Goal: Task Accomplishment & Management: Use online tool/utility

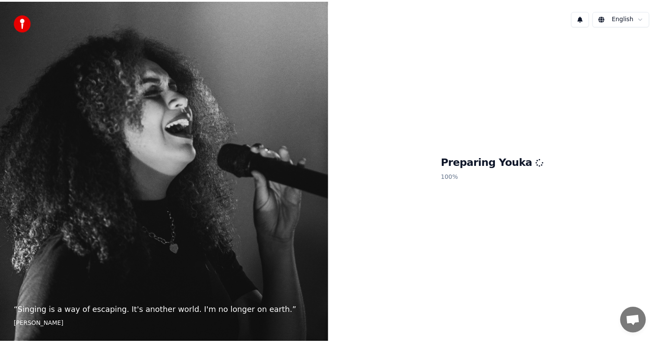
scroll to position [30, 0]
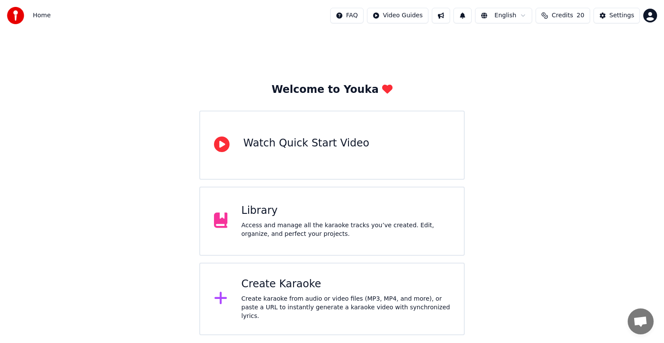
click at [276, 219] on div "Library Access and manage all the karaoke tracks you’ve created. Edit, organize…" at bounding box center [345, 221] width 209 height 35
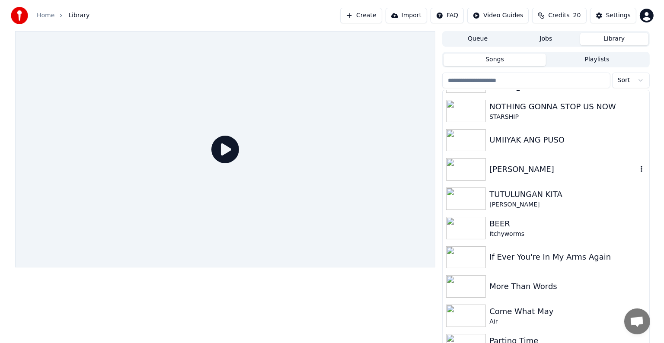
scroll to position [36, 0]
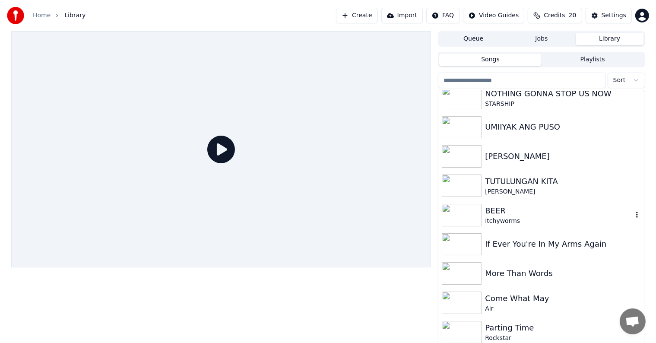
click at [504, 215] on div "BEER" at bounding box center [558, 211] width 147 height 12
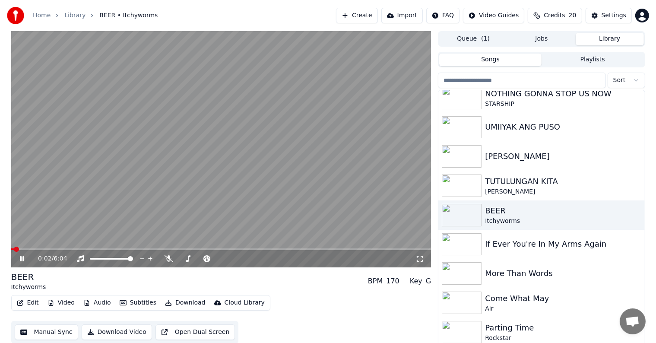
click at [21, 257] on icon at bounding box center [22, 258] width 4 height 5
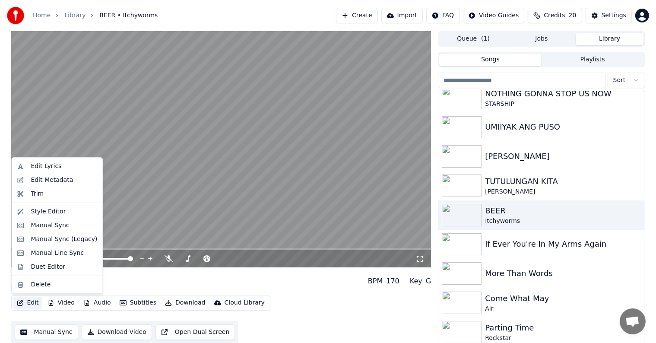
click at [31, 305] on button "Edit" at bounding box center [27, 303] width 29 height 12
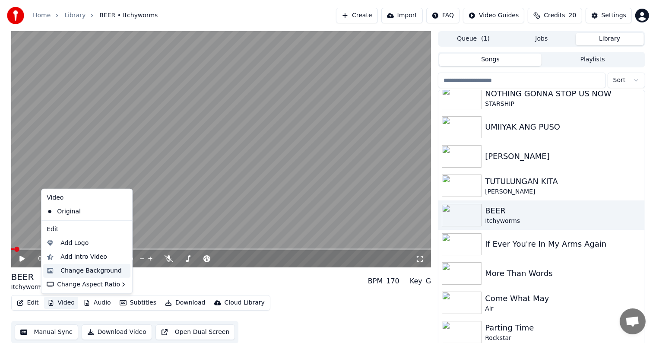
click at [75, 270] on div "Change Background" at bounding box center [90, 271] width 61 height 9
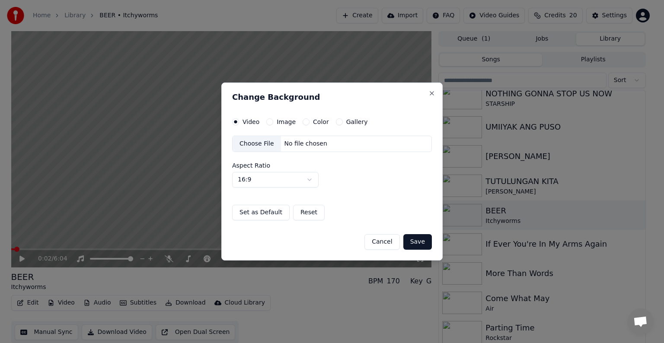
click at [253, 141] on div "Choose File" at bounding box center [256, 144] width 48 height 16
click at [417, 242] on button "Save" at bounding box center [417, 242] width 29 height 16
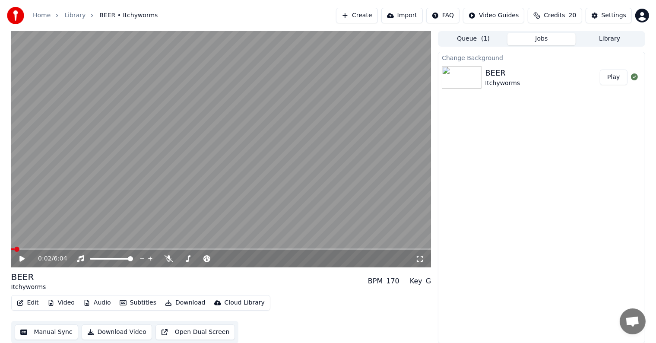
click at [614, 73] on button "Play" at bounding box center [613, 78] width 27 height 16
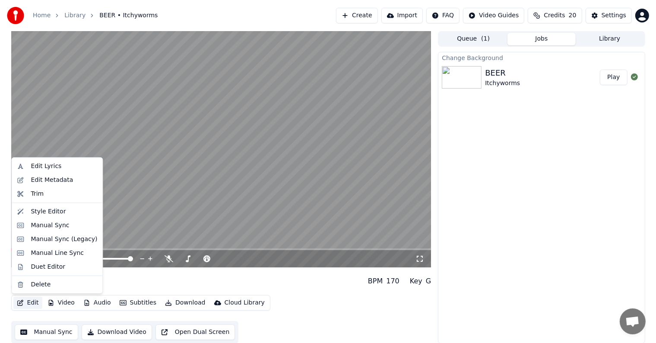
click at [25, 302] on button "Edit" at bounding box center [27, 303] width 29 height 12
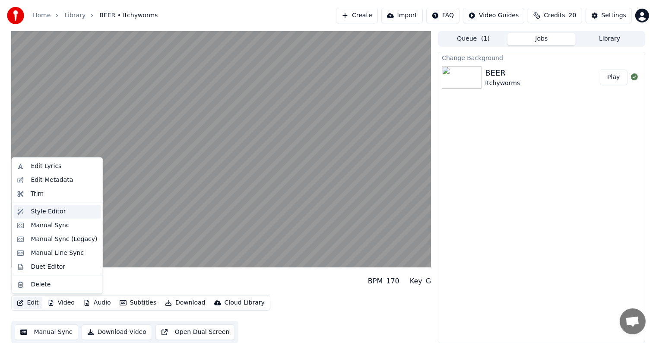
click at [40, 208] on div "Style Editor" at bounding box center [48, 211] width 35 height 9
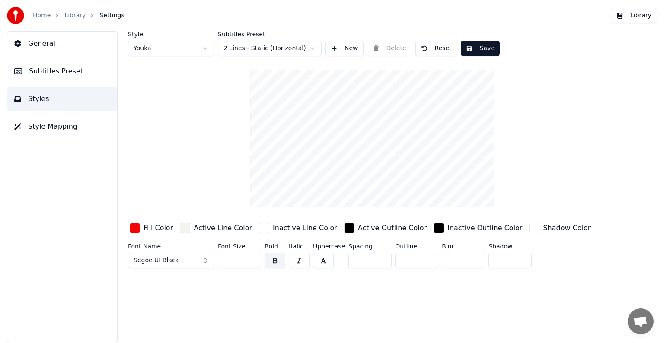
click at [57, 71] on span "Subtitles Preset" at bounding box center [56, 71] width 54 height 10
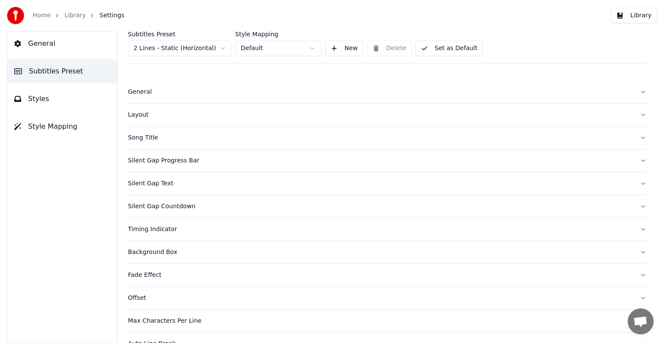
click at [147, 114] on div "Layout" at bounding box center [380, 115] width 505 height 9
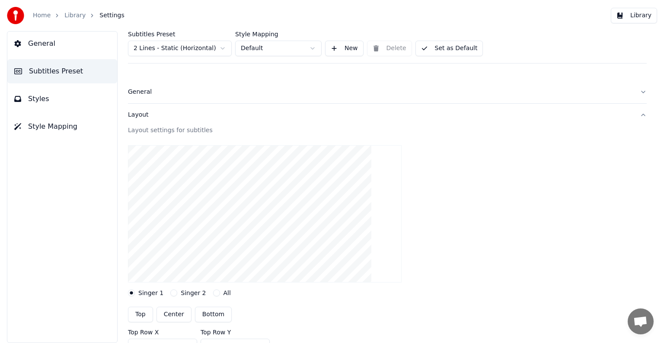
click at [168, 314] on button "Center" at bounding box center [173, 315] width 35 height 16
type input "***"
click at [48, 102] on button "Styles" at bounding box center [62, 99] width 110 height 24
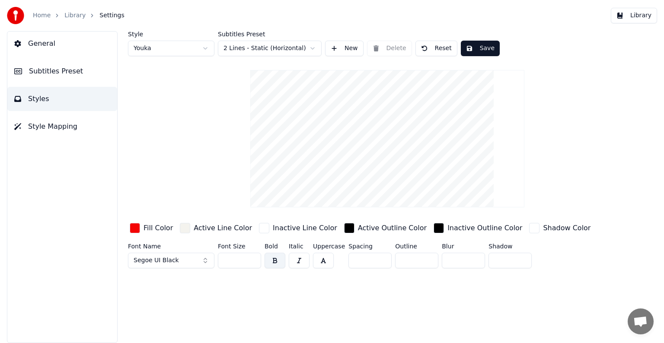
click at [57, 71] on span "Subtitles Preset" at bounding box center [56, 71] width 54 height 10
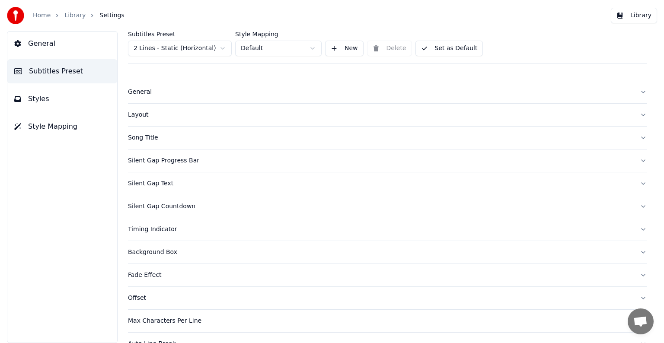
click at [43, 99] on span "Styles" at bounding box center [38, 99] width 21 height 10
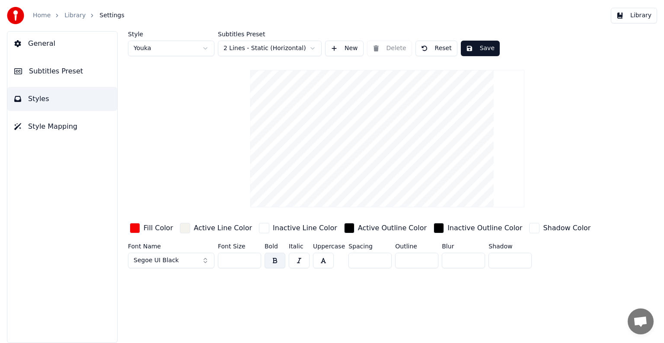
click at [480, 48] on button "Save" at bounding box center [480, 49] width 39 height 16
click at [72, 21] on div "Home Library Settings" at bounding box center [66, 15] width 118 height 17
click at [80, 16] on link "Library" at bounding box center [74, 15] width 21 height 9
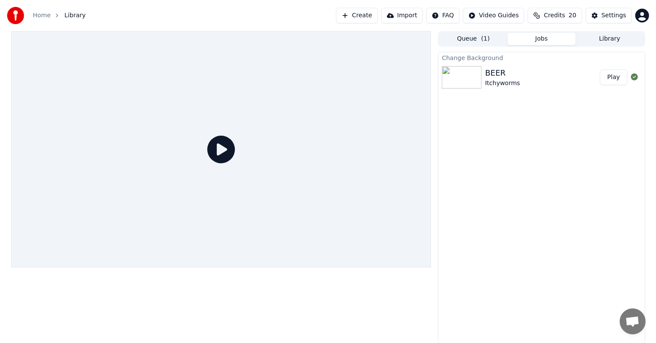
click at [614, 76] on button "Play" at bounding box center [613, 78] width 27 height 16
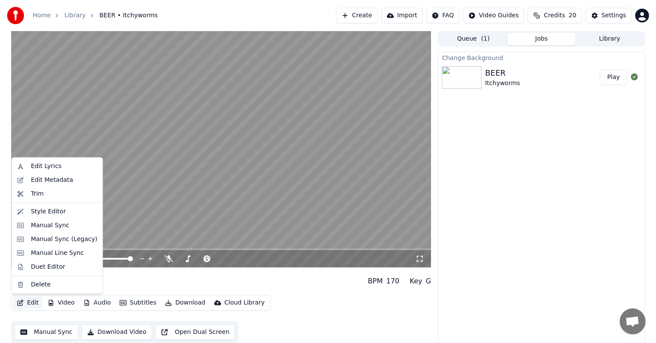
click at [28, 303] on button "Edit" at bounding box center [27, 303] width 29 height 12
click at [50, 214] on div "Style Editor" at bounding box center [48, 211] width 35 height 9
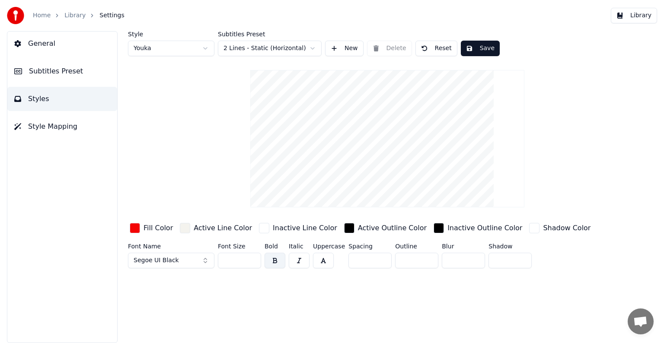
click at [59, 71] on span "Subtitles Preset" at bounding box center [56, 71] width 54 height 10
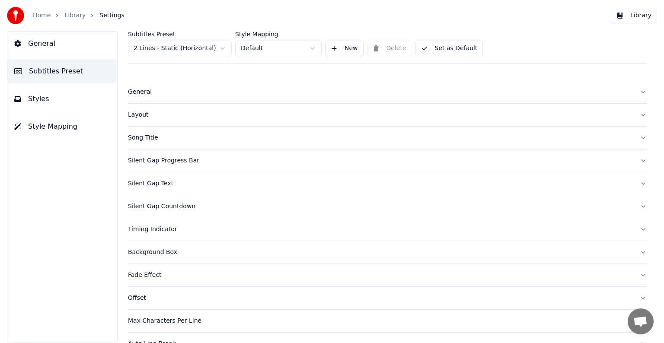
click at [152, 158] on div "Silent Gap Progress Bar" at bounding box center [380, 160] width 505 height 9
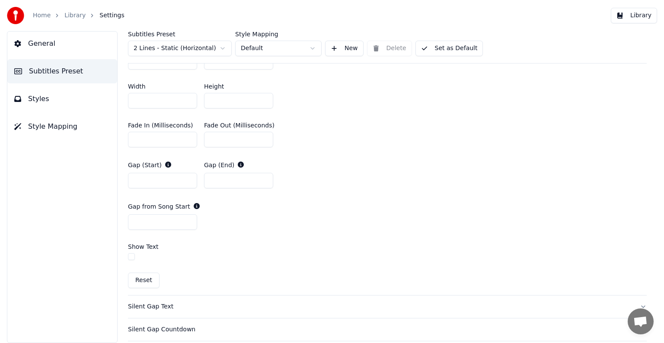
scroll to position [216, 0]
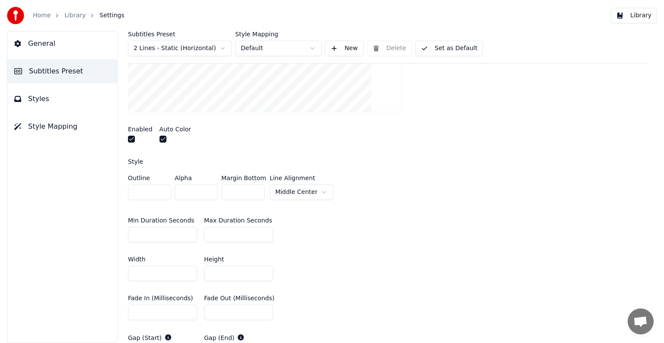
click at [318, 191] on html "Home Library Settings Library General Subtitles Preset Styles Style Mapping Sub…" at bounding box center [332, 171] width 664 height 343
click at [37, 94] on span "Styles" at bounding box center [38, 99] width 21 height 10
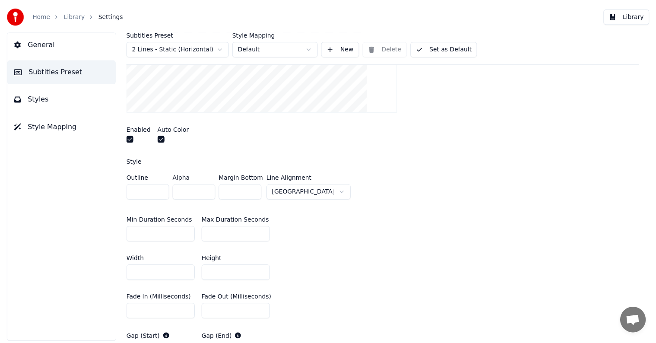
scroll to position [0, 0]
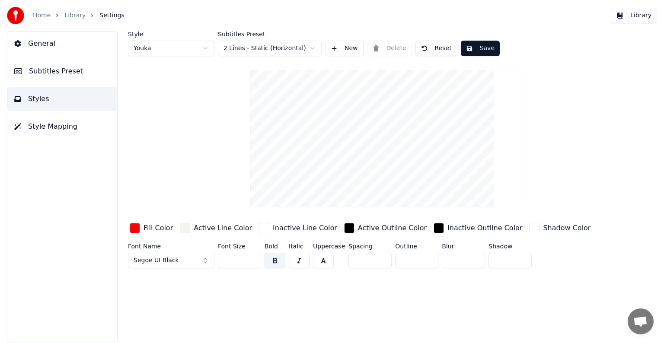
click at [474, 47] on button "Save" at bounding box center [480, 49] width 39 height 16
click at [70, 14] on link "Library" at bounding box center [74, 15] width 21 height 9
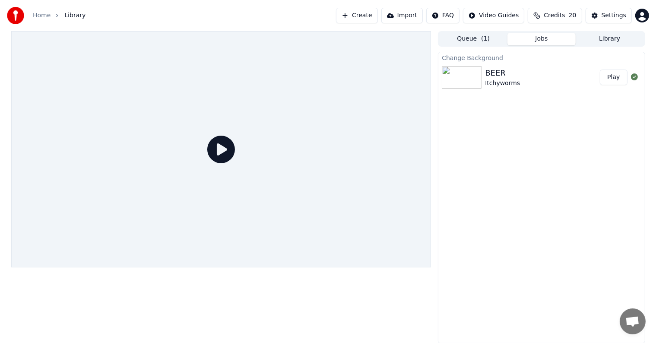
click at [615, 76] on button "Play" at bounding box center [613, 78] width 27 height 16
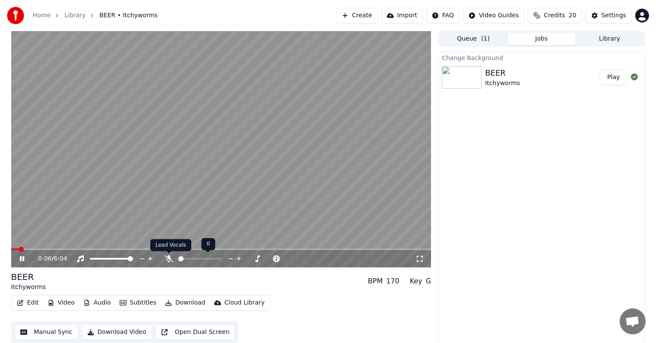
click at [171, 257] on icon at bounding box center [169, 258] width 9 height 7
click at [21, 257] on icon at bounding box center [22, 258] width 4 height 5
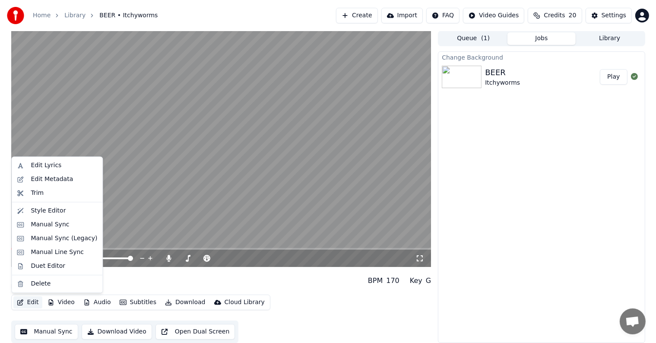
click at [29, 302] on button "Edit" at bounding box center [27, 302] width 29 height 12
click at [41, 210] on div "Style Editor" at bounding box center [48, 211] width 35 height 9
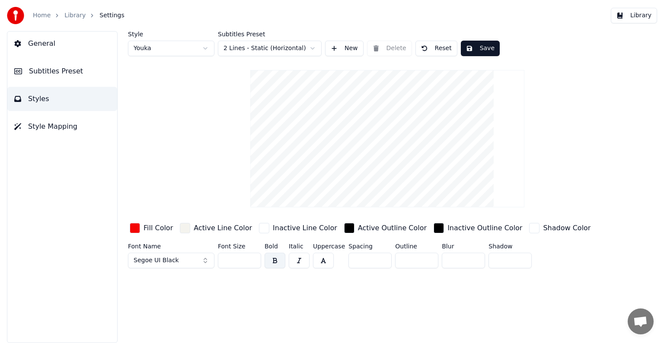
click at [67, 73] on span "Subtitles Preset" at bounding box center [56, 71] width 54 height 10
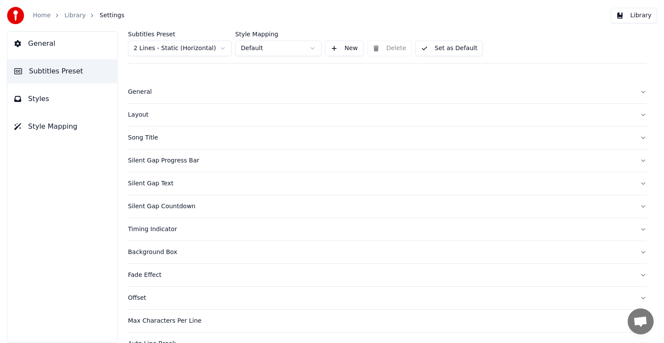
click at [154, 160] on div "Silent Gap Progress Bar" at bounding box center [380, 160] width 505 height 9
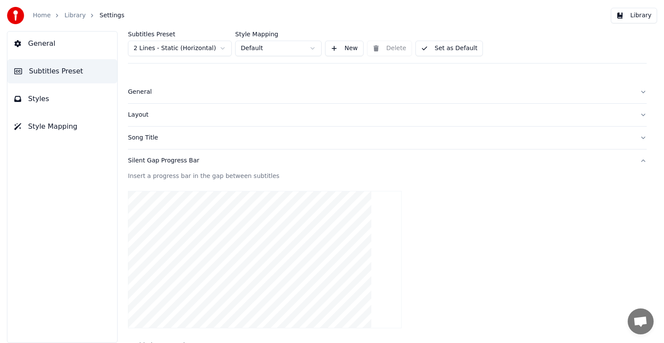
click at [167, 159] on div "Silent Gap Progress Bar" at bounding box center [380, 160] width 505 height 9
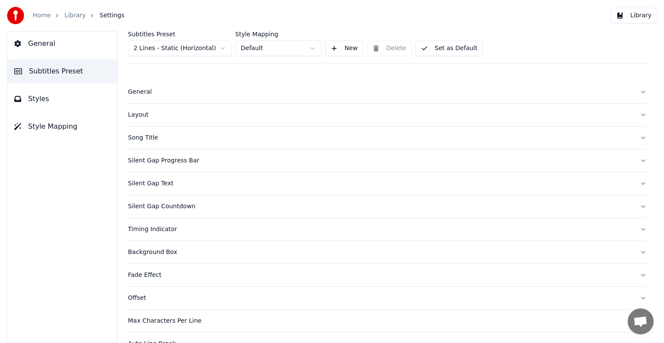
click at [153, 183] on div "Silent Gap Text" at bounding box center [380, 183] width 505 height 9
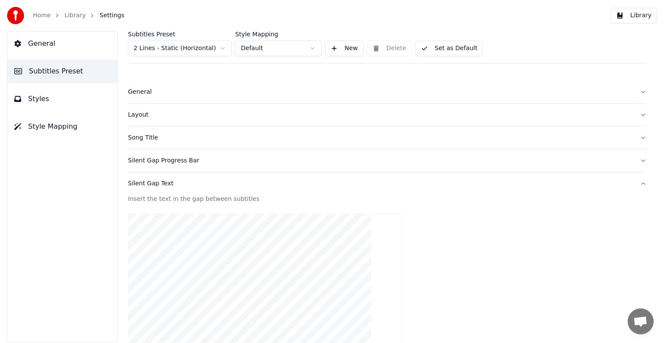
click at [153, 183] on div "Silent Gap Text" at bounding box center [380, 183] width 505 height 9
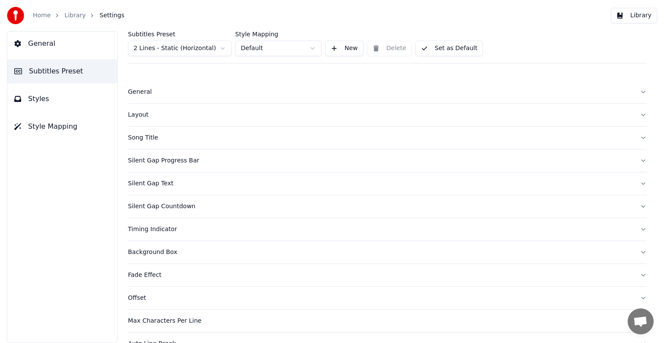
click at [138, 118] on div "Layout" at bounding box center [380, 115] width 505 height 9
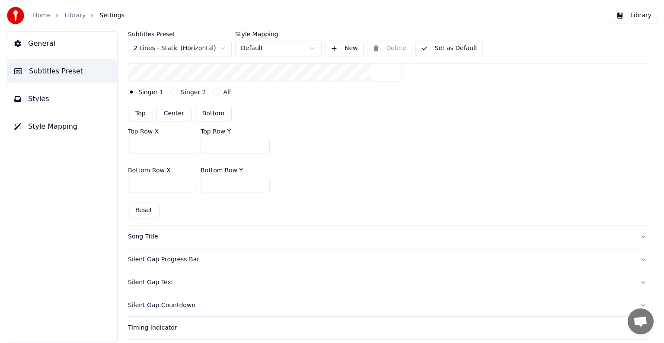
scroll to position [216, 0]
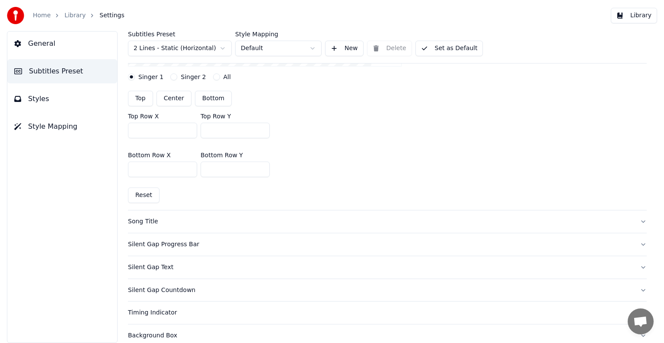
click at [170, 242] on div "Silent Gap Progress Bar" at bounding box center [380, 244] width 505 height 9
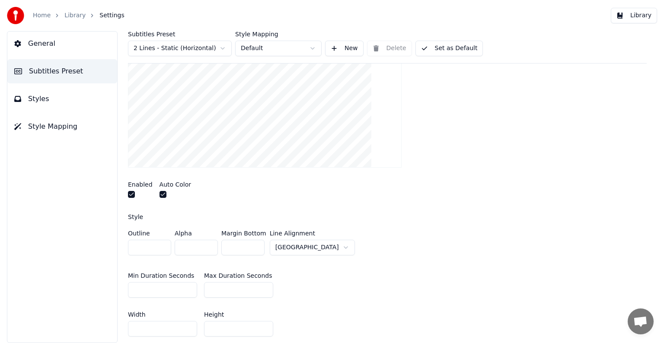
scroll to position [130, 0]
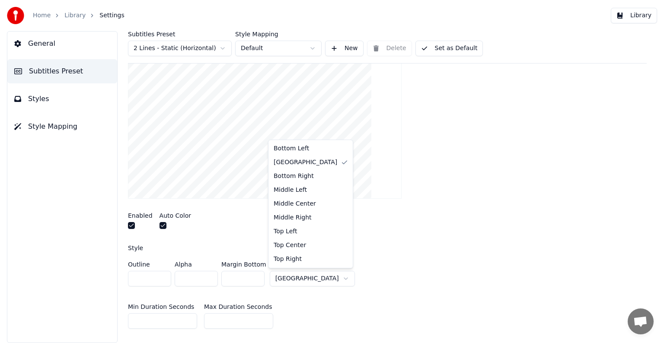
click at [320, 277] on html "Home Library Settings Library General Subtitles Preset Styles Style Mapping Sub…" at bounding box center [332, 171] width 664 height 343
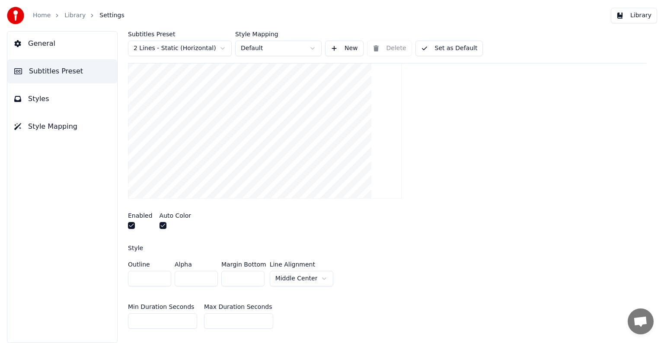
click at [63, 99] on button "Styles" at bounding box center [62, 99] width 110 height 24
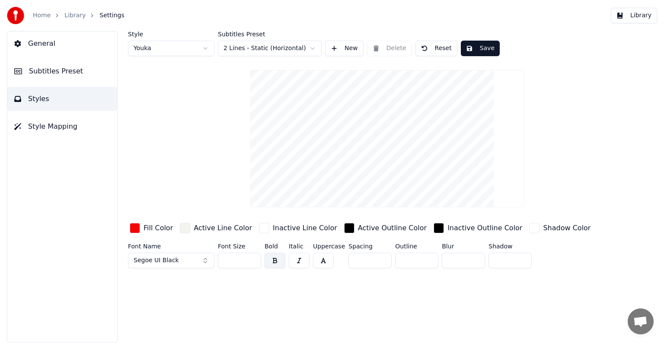
scroll to position [0, 0]
drag, startPoint x: 476, startPoint y: 47, endPoint x: 468, endPoint y: 92, distance: 45.6
click at [468, 92] on div "Style Youka Subtitles Preset 2 Lines - Static (Horizontal) New Delete Reset Sav…" at bounding box center [387, 151] width 518 height 241
click at [311, 49] on html "Home Library Settings Library General Subtitles Preset Styles Style Mapping Sty…" at bounding box center [332, 171] width 664 height 343
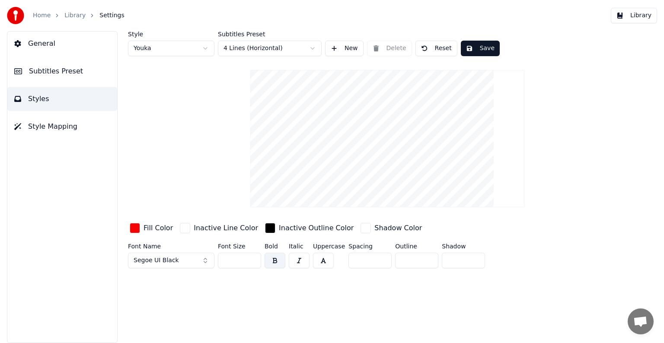
click at [475, 46] on button "Save" at bounding box center [480, 49] width 39 height 16
click at [312, 48] on html "Home Library Settings Library General Subtitles Preset Styles Style Mapping Sty…" at bounding box center [332, 171] width 664 height 343
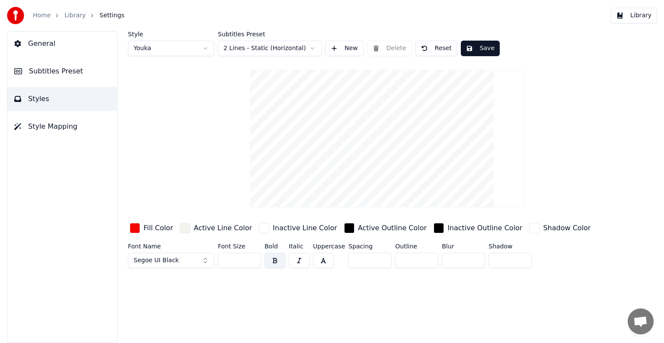
click at [479, 45] on button "Save" at bounding box center [480, 49] width 39 height 16
click at [48, 69] on span "Subtitles Preset" at bounding box center [56, 71] width 54 height 10
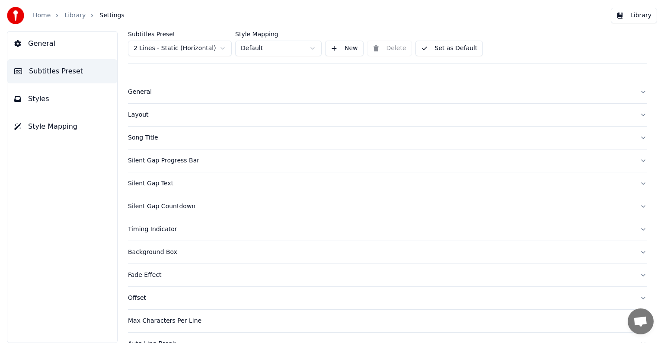
click at [137, 114] on div "Layout" at bounding box center [380, 115] width 505 height 9
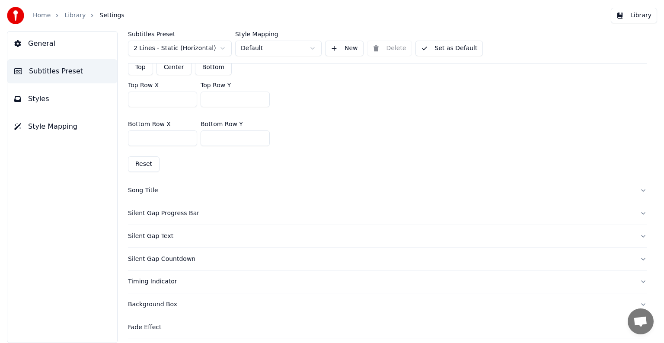
scroll to position [302, 0]
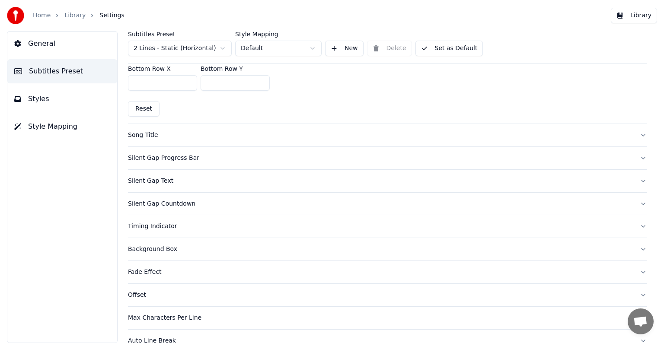
click at [162, 154] on div "Silent Gap Progress Bar" at bounding box center [380, 158] width 505 height 9
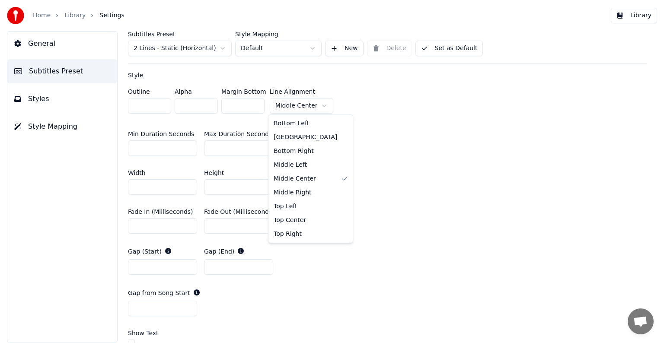
click at [318, 105] on html "Home Library Settings Library General Subtitles Preset Styles Style Mapping Sub…" at bounding box center [332, 171] width 664 height 343
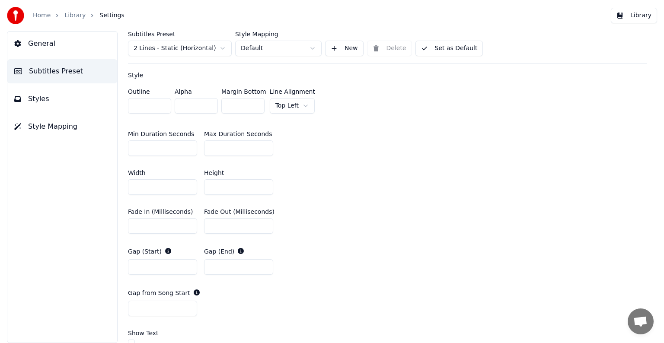
click at [38, 94] on span "Styles" at bounding box center [38, 99] width 21 height 10
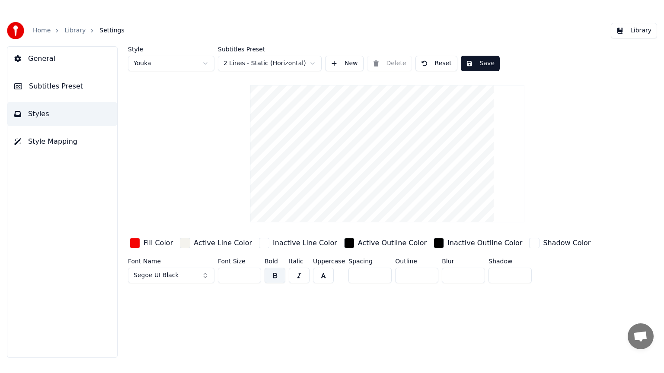
scroll to position [0, 0]
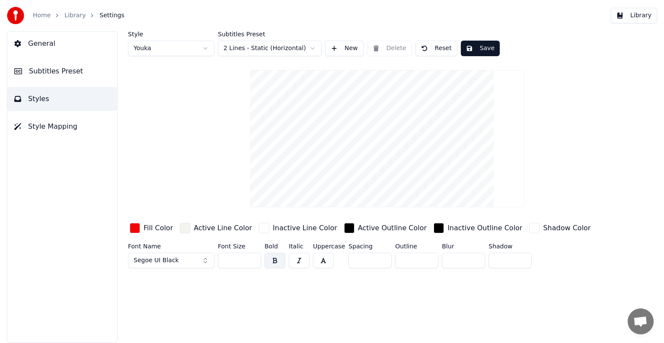
click at [474, 47] on button "Save" at bounding box center [480, 49] width 39 height 16
click at [79, 16] on link "Library" at bounding box center [74, 15] width 21 height 9
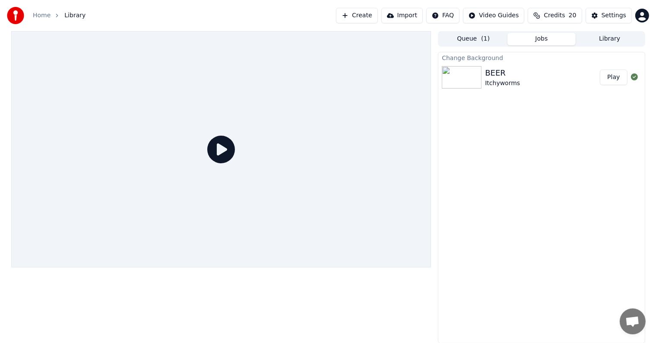
click at [618, 77] on button "Play" at bounding box center [613, 78] width 27 height 16
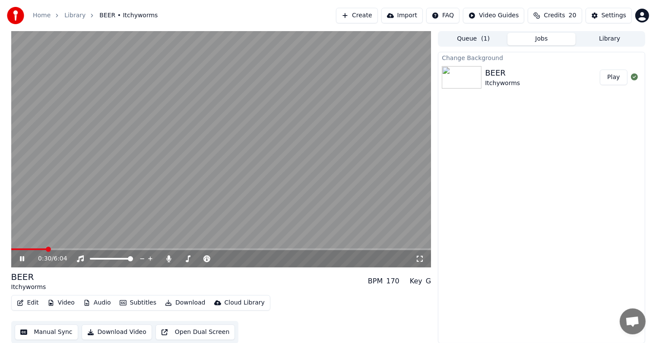
click at [22, 258] on icon at bounding box center [22, 258] width 4 height 5
click at [23, 250] on span at bounding box center [17, 249] width 12 height 2
click at [11, 249] on span at bounding box center [13, 249] width 5 height 5
click at [20, 259] on icon at bounding box center [21, 259] width 5 height 6
click at [421, 258] on icon at bounding box center [420, 258] width 9 height 7
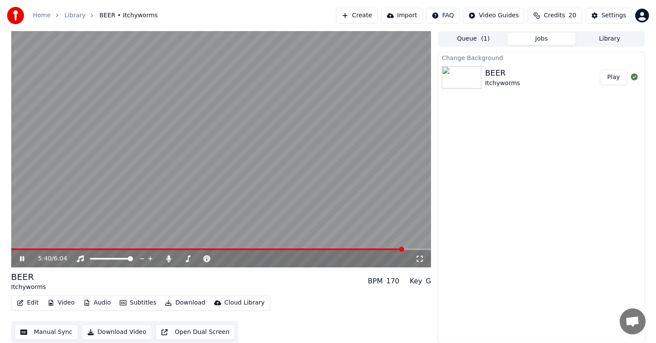
click at [20, 259] on icon at bounding box center [28, 258] width 20 height 7
click at [64, 301] on button "Video" at bounding box center [61, 303] width 34 height 12
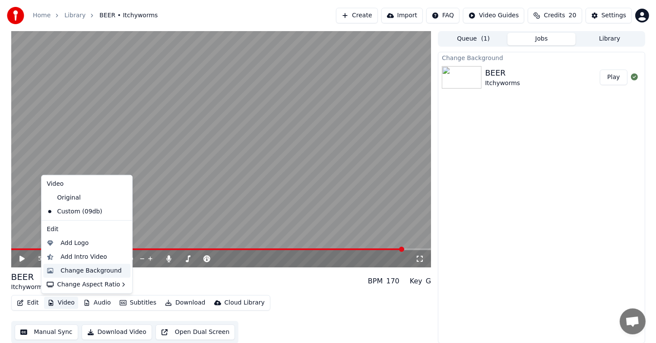
click at [69, 270] on div "Change Background" at bounding box center [90, 271] width 61 height 9
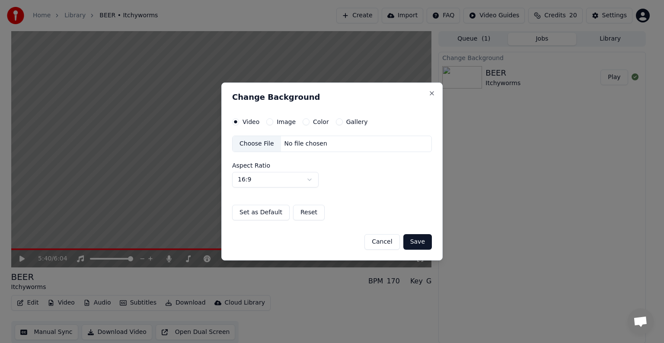
click at [254, 143] on div "Choose File" at bounding box center [256, 144] width 48 height 16
click at [414, 242] on button "Save" at bounding box center [417, 242] width 29 height 16
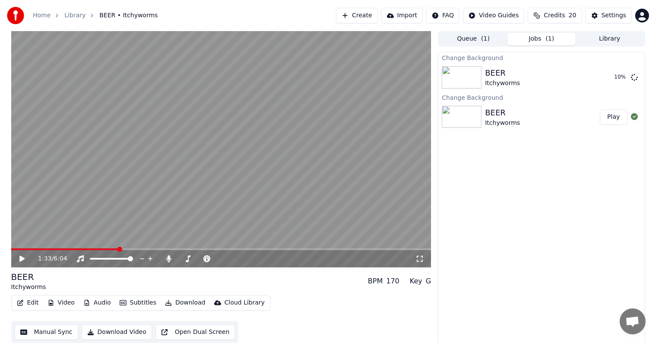
click at [118, 248] on span at bounding box center [64, 249] width 107 height 2
click at [21, 255] on div "1:33 / 6:04" at bounding box center [221, 258] width 413 height 9
click at [23, 258] on icon at bounding box center [28, 258] width 20 height 7
click at [23, 258] on icon at bounding box center [22, 258] width 4 height 5
click at [614, 77] on button "Play" at bounding box center [613, 78] width 27 height 16
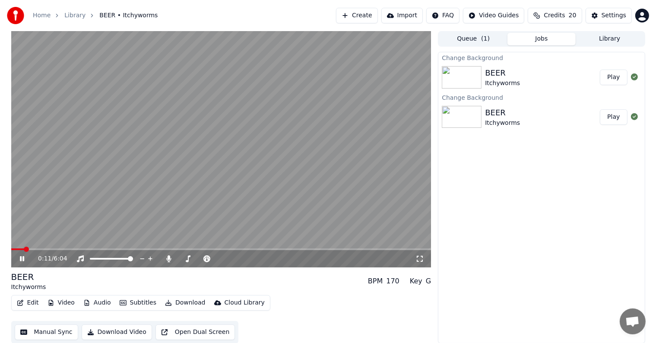
click at [29, 300] on button "Edit" at bounding box center [27, 303] width 29 height 12
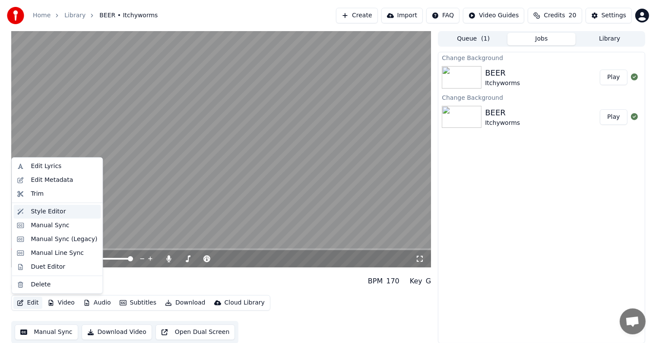
click at [38, 214] on div "Style Editor" at bounding box center [48, 211] width 35 height 9
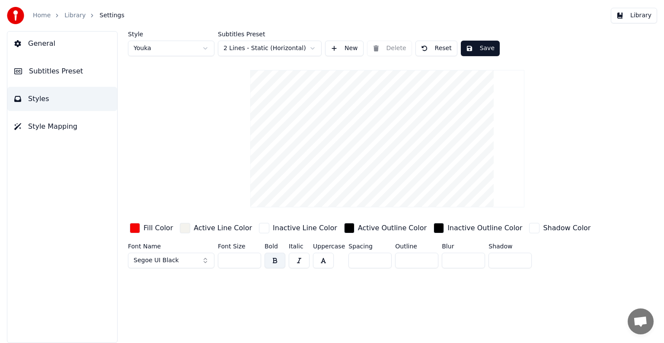
click at [52, 71] on span "Subtitles Preset" at bounding box center [56, 71] width 54 height 10
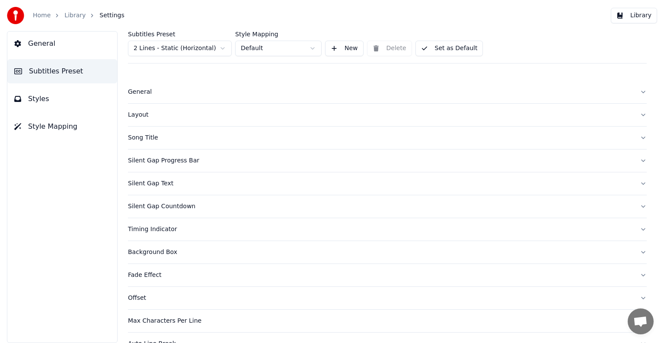
click at [137, 114] on div "Layout" at bounding box center [380, 115] width 505 height 9
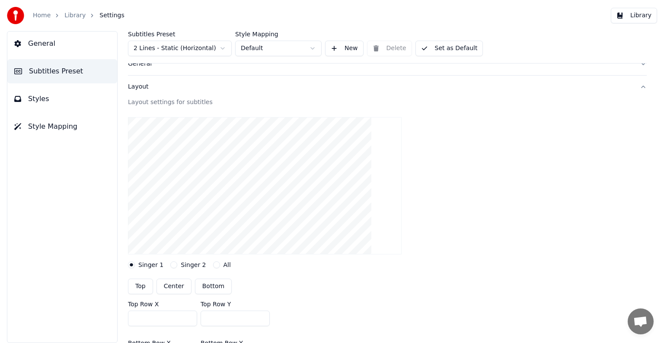
scroll to position [43, 0]
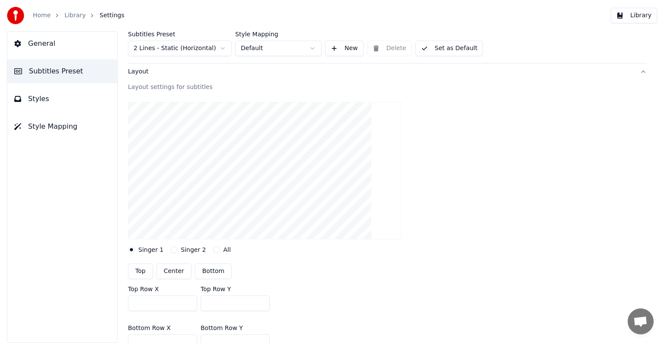
click at [139, 269] on button "Top" at bounding box center [140, 272] width 25 height 16
type input "***"
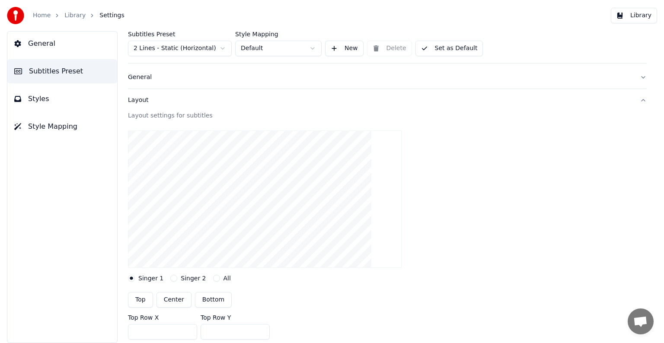
scroll to position [0, 0]
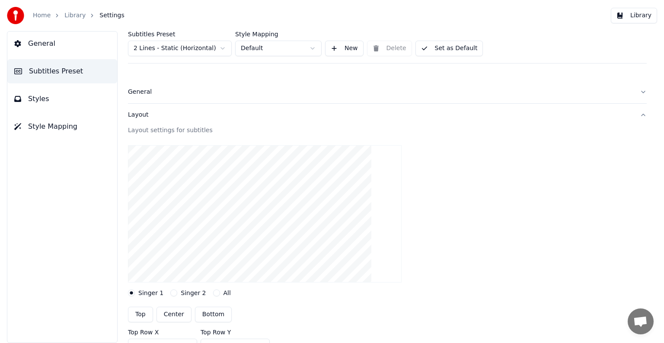
click at [134, 114] on div "Layout" at bounding box center [380, 115] width 505 height 9
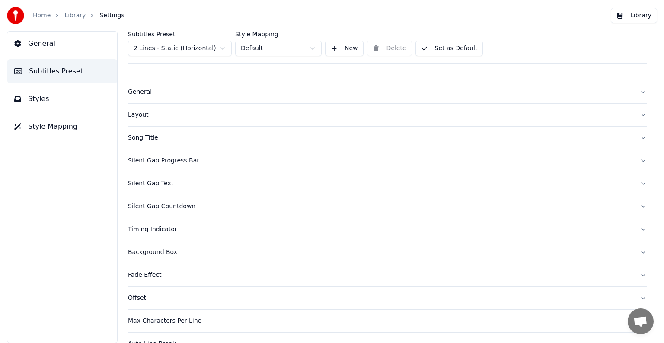
click at [137, 159] on div "Silent Gap Progress Bar" at bounding box center [380, 160] width 505 height 9
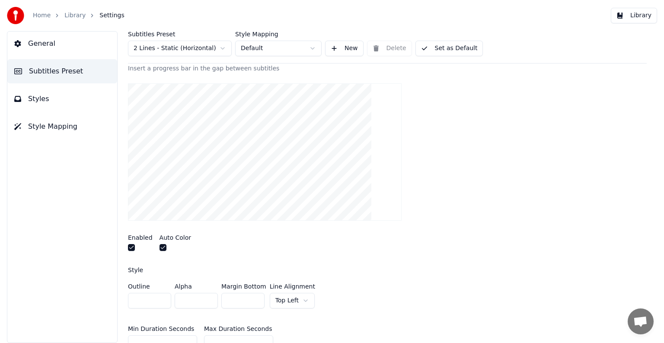
scroll to position [130, 0]
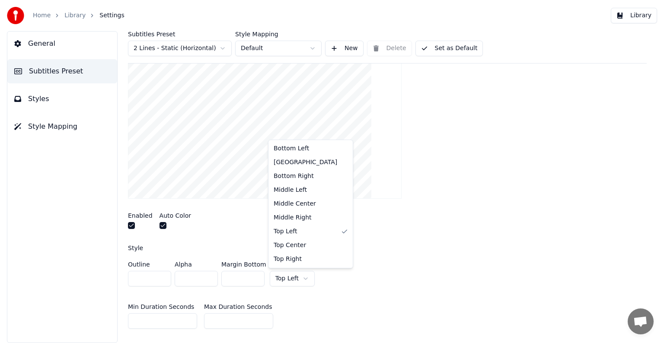
click at [299, 277] on html "Home Library Settings Library General Subtitles Preset Styles Style Mapping Sub…" at bounding box center [332, 171] width 664 height 343
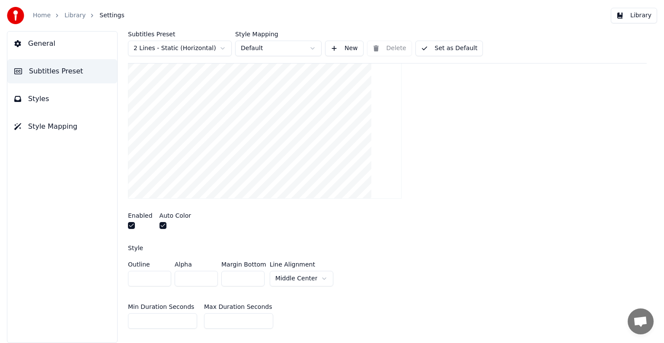
click at [38, 96] on span "Styles" at bounding box center [38, 99] width 21 height 10
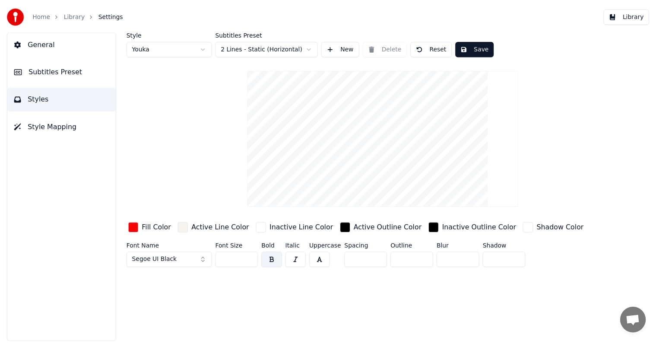
scroll to position [0, 0]
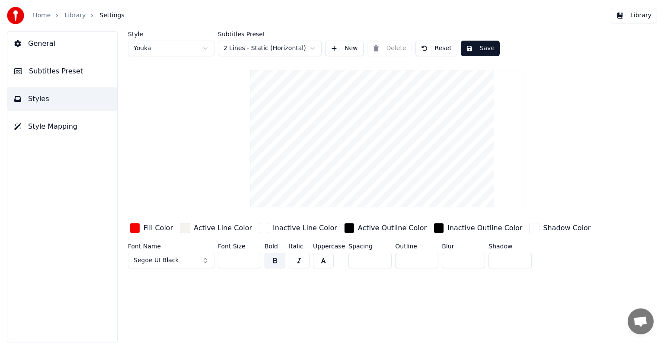
click at [472, 47] on button "Save" at bounding box center [480, 49] width 39 height 16
click at [73, 16] on link "Library" at bounding box center [74, 15] width 21 height 9
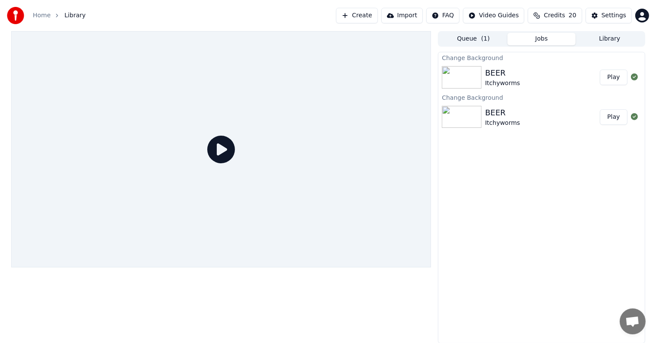
click at [223, 150] on icon at bounding box center [221, 150] width 28 height 28
click at [612, 76] on button "Play" at bounding box center [613, 78] width 27 height 16
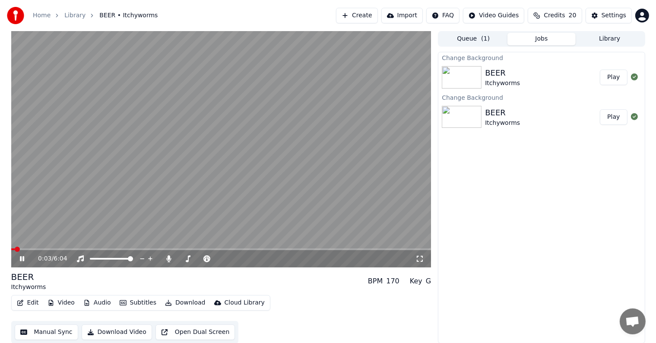
click at [420, 259] on icon at bounding box center [420, 258] width 9 height 7
click at [19, 260] on icon at bounding box center [28, 258] width 20 height 7
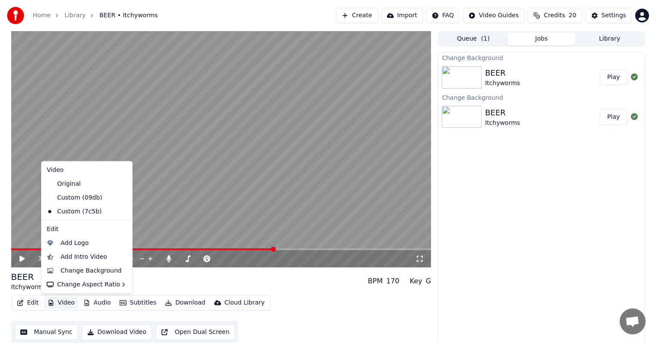
click at [53, 304] on button "Video" at bounding box center [61, 303] width 34 height 12
click at [71, 269] on div "Change Background" at bounding box center [90, 271] width 61 height 9
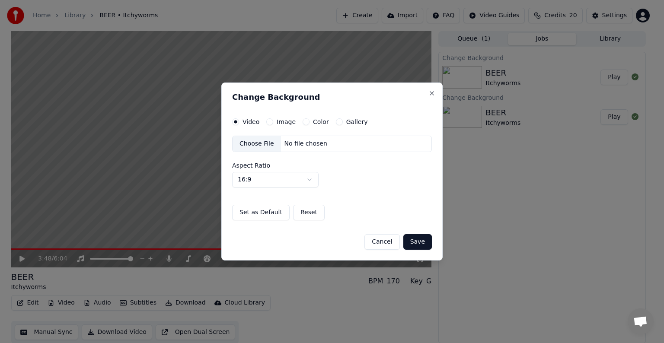
click at [253, 144] on div "Choose File" at bounding box center [256, 144] width 48 height 16
click at [416, 242] on button "Save" at bounding box center [417, 242] width 29 height 16
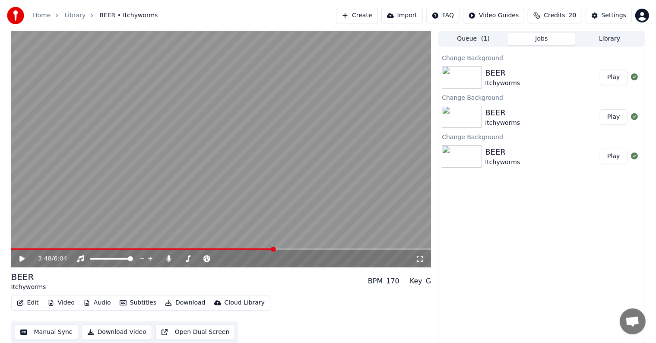
click at [612, 79] on button "Play" at bounding box center [613, 78] width 27 height 16
click at [32, 248] on video at bounding box center [221, 149] width 420 height 236
click at [29, 250] on span at bounding box center [30, 249] width 38 height 2
click at [21, 249] on span at bounding box center [16, 249] width 10 height 2
click at [418, 258] on icon at bounding box center [420, 258] width 9 height 7
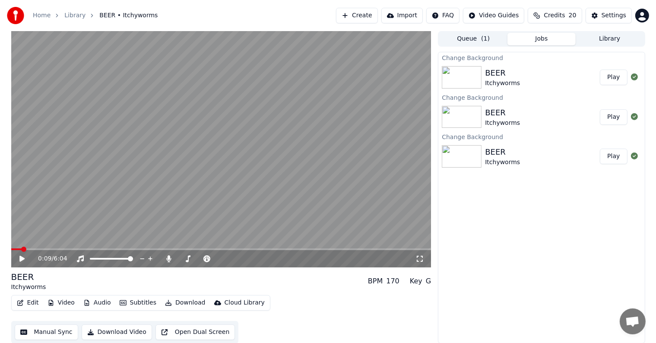
click at [22, 258] on icon at bounding box center [21, 259] width 5 height 6
click at [422, 259] on icon at bounding box center [420, 258] width 9 height 7
click at [26, 258] on icon at bounding box center [28, 258] width 20 height 7
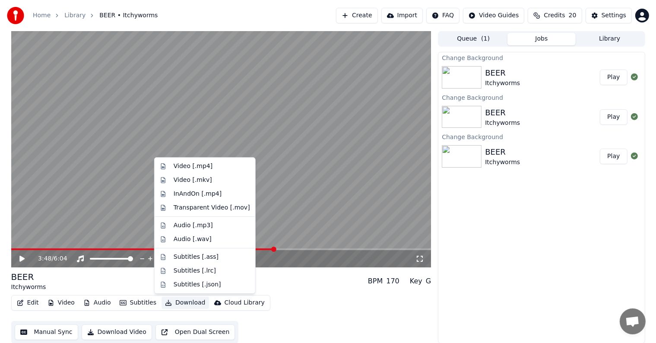
click at [180, 303] on button "Download" at bounding box center [186, 303] width 48 height 12
click at [193, 167] on div "Video [.mp4]" at bounding box center [193, 166] width 39 height 9
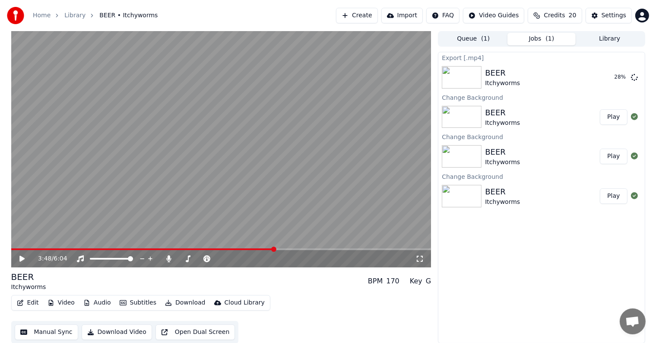
click at [418, 256] on icon at bounding box center [420, 258] width 9 height 7
click at [420, 257] on icon at bounding box center [420, 258] width 9 height 7
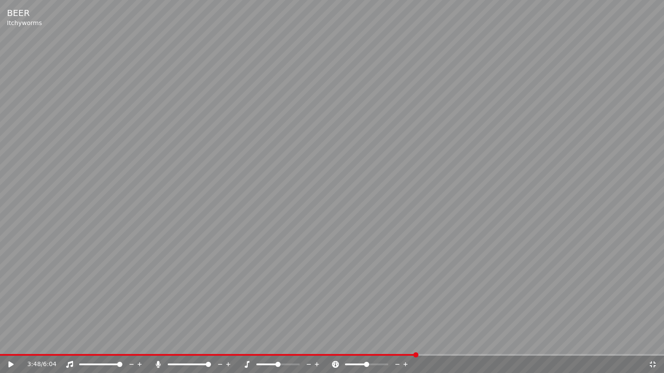
click at [10, 343] on icon at bounding box center [11, 365] width 5 height 6
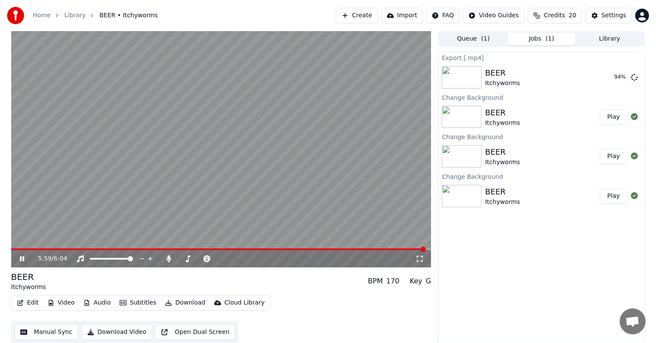
click at [20, 258] on icon at bounding box center [22, 258] width 4 height 5
click at [614, 78] on button "Show" at bounding box center [612, 78] width 31 height 16
click at [57, 301] on button "Video" at bounding box center [61, 303] width 34 height 12
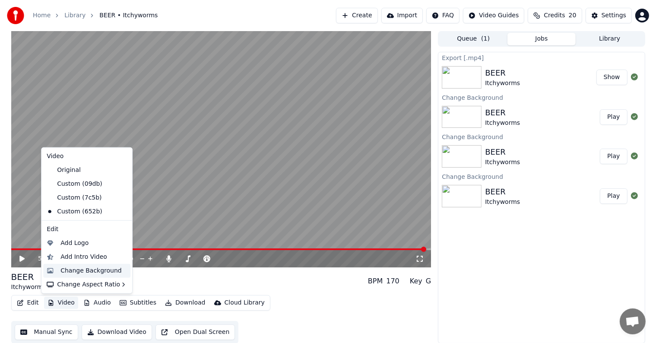
click at [75, 269] on div "Change Background" at bounding box center [90, 271] width 61 height 9
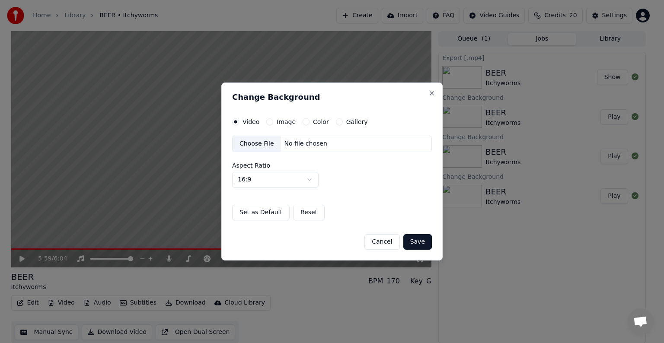
click at [251, 140] on div "Choose File" at bounding box center [256, 144] width 48 height 16
click at [412, 244] on button "Save" at bounding box center [417, 242] width 29 height 16
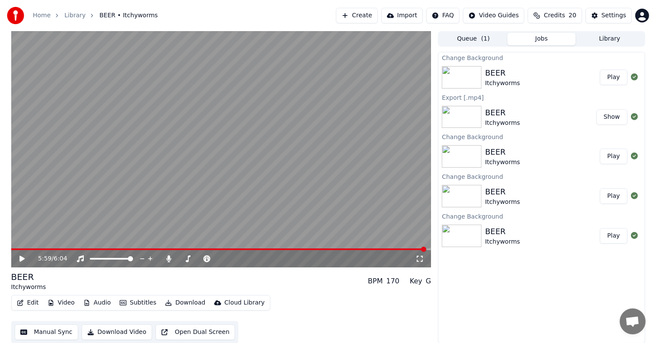
click at [615, 77] on button "Play" at bounding box center [613, 78] width 27 height 16
click at [60, 304] on button "Video" at bounding box center [61, 303] width 34 height 12
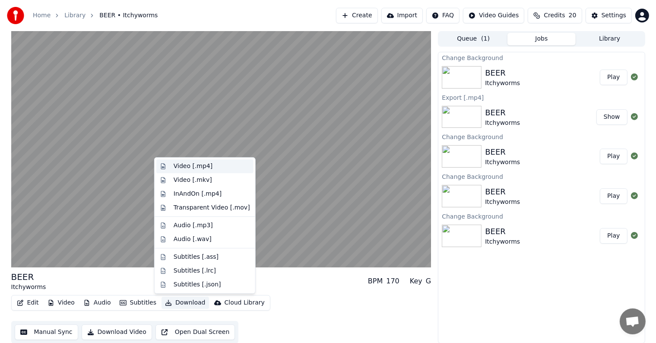
click at [194, 166] on div "Video [.mp4]" at bounding box center [193, 166] width 39 height 9
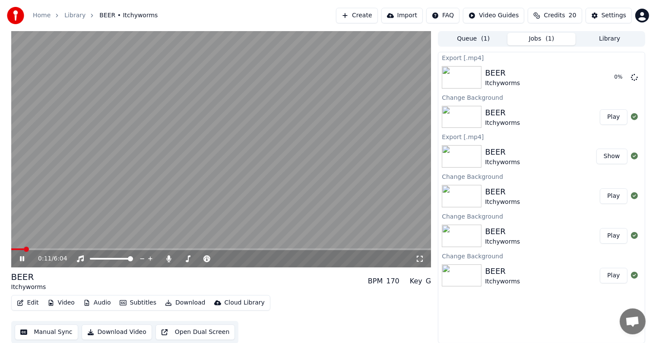
click at [24, 261] on icon at bounding box center [28, 258] width 20 height 7
click at [612, 75] on button "Show" at bounding box center [612, 78] width 31 height 16
